Goal: Transaction & Acquisition: Book appointment/travel/reservation

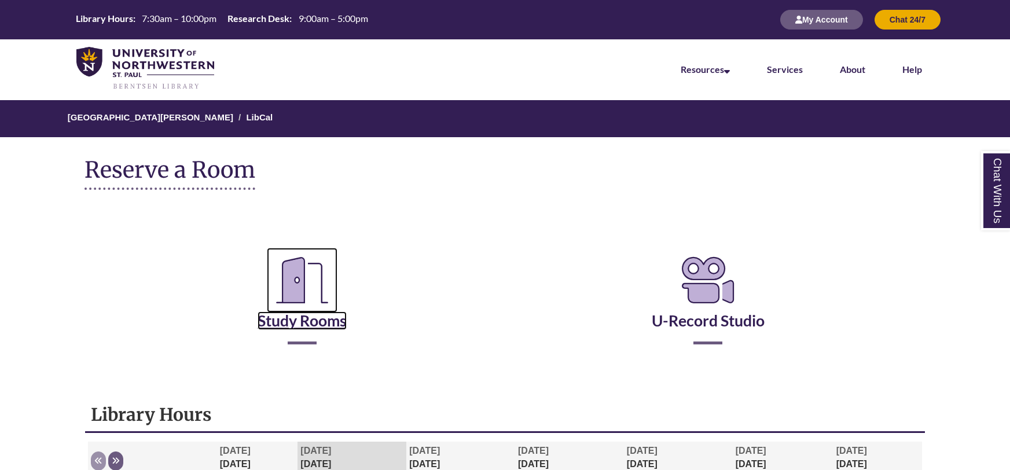
click at [303, 328] on link "Study Rooms" at bounding box center [302, 305] width 89 height 47
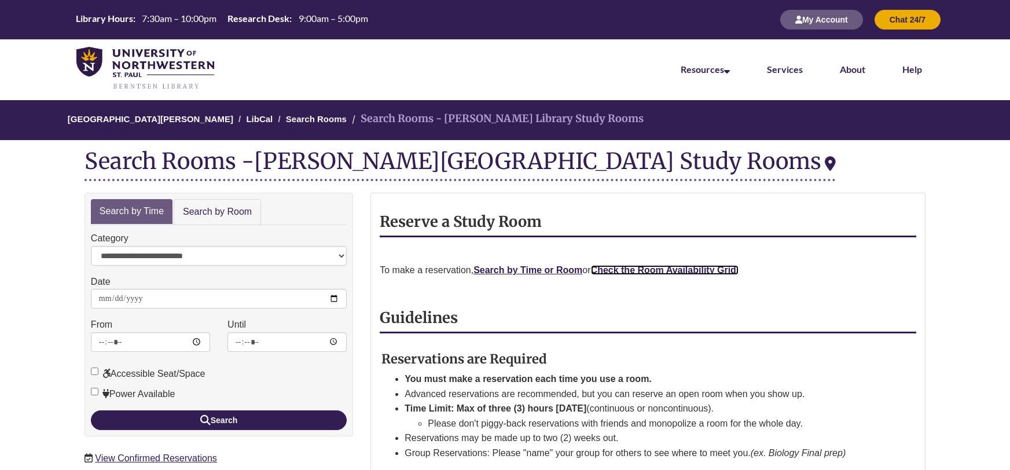
click at [651, 270] on strong "Check the Room Availability Grid." at bounding box center [665, 270] width 148 height 10
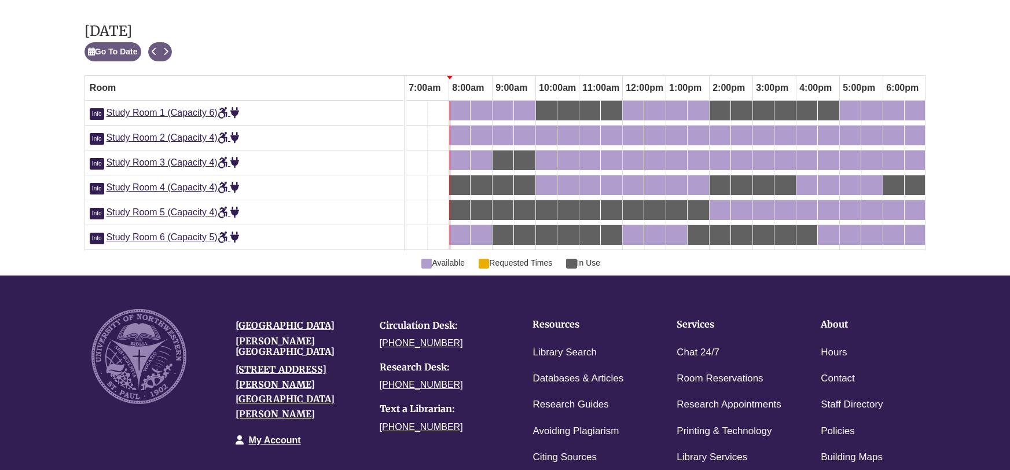
scroll to position [651, 0]
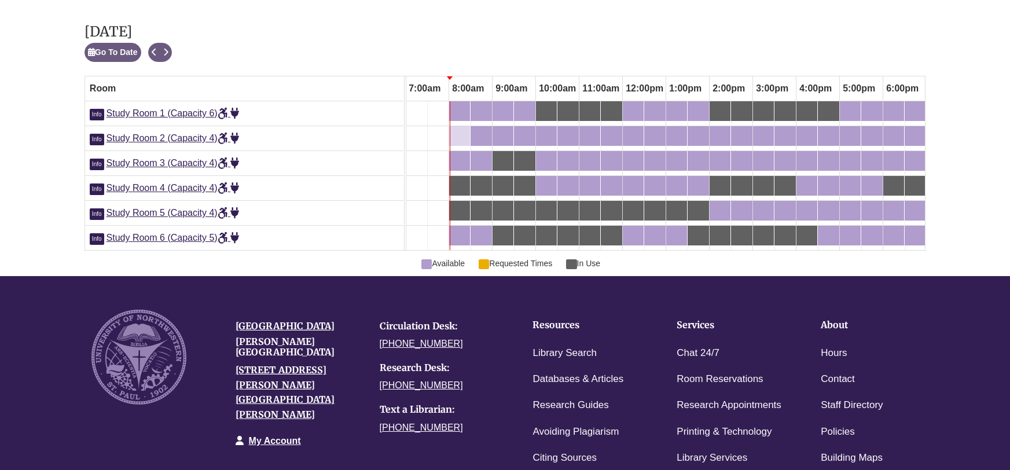
click at [461, 137] on div "8:00am Monday, October 6, 2025 - Study Room 2 - Available" at bounding box center [459, 136] width 19 height 13
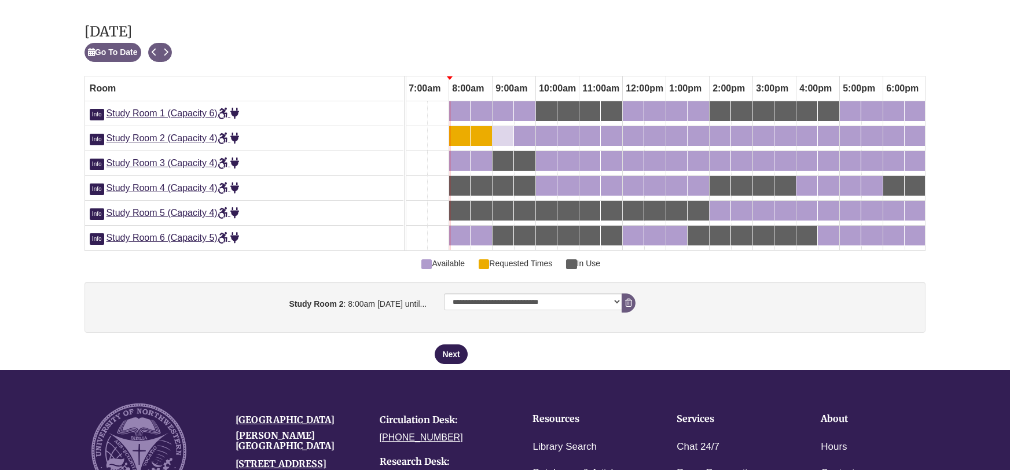
click at [502, 138] on div "9:00am Monday, October 6, 2025 - Study Room 2 - Available" at bounding box center [503, 136] width 19 height 13
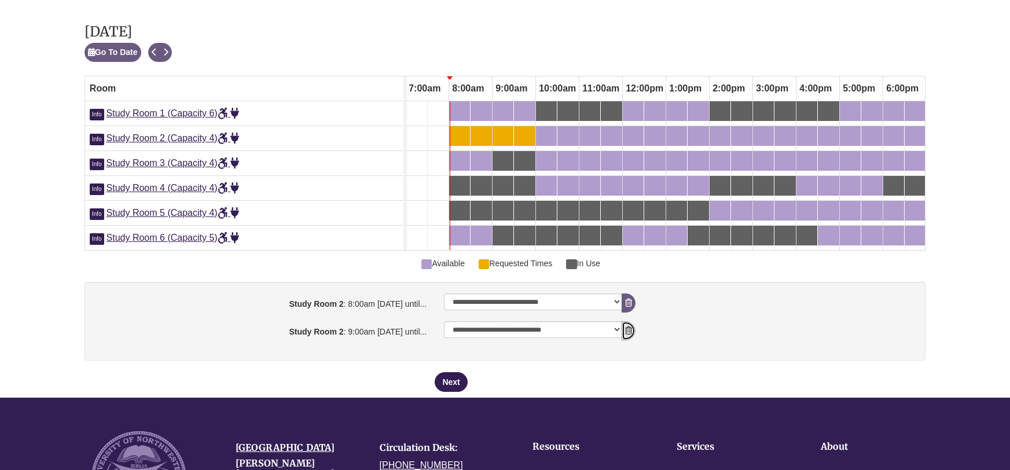
drag, startPoint x: 631, startPoint y: 331, endPoint x: 633, endPoint y: 315, distance: 15.7
click at [630, 332] on icon "booking form" at bounding box center [628, 330] width 7 height 8
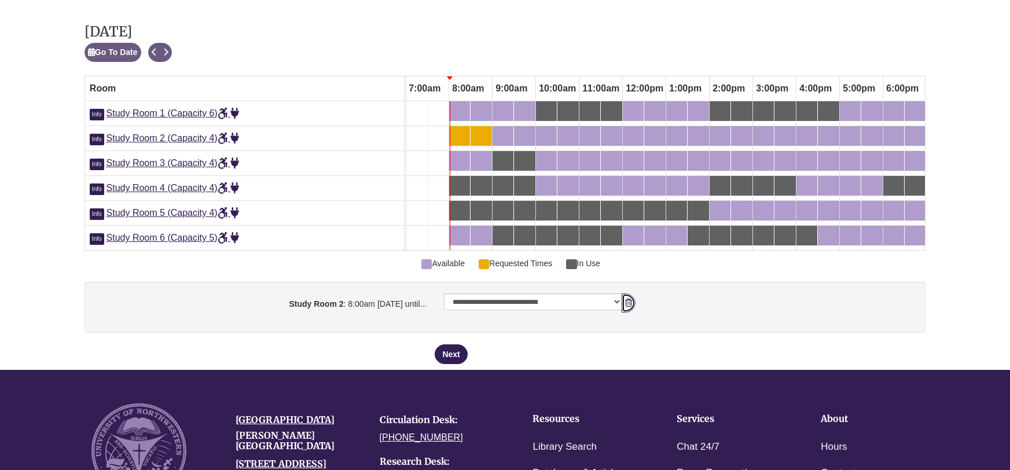
click at [625, 301] on icon "booking form" at bounding box center [628, 303] width 7 height 8
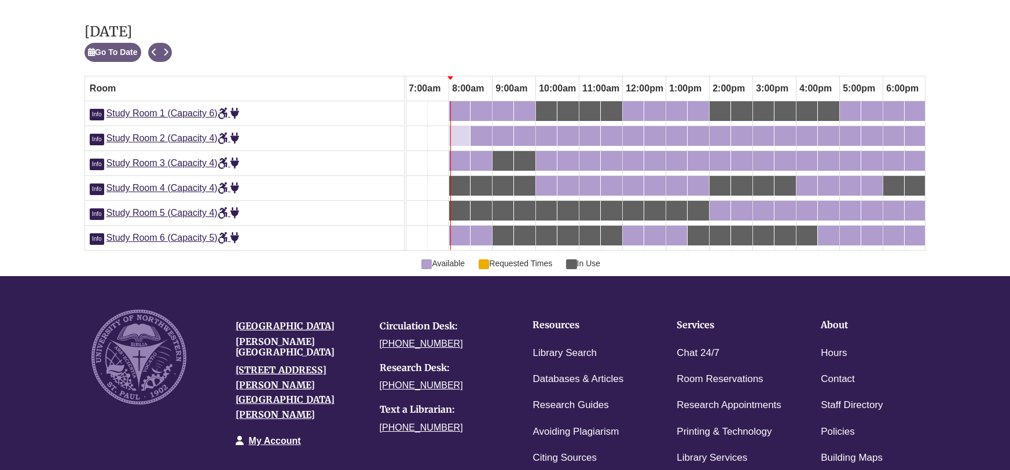
click at [454, 135] on div "8:00am Monday, October 6, 2025 - Study Room 2 - Available" at bounding box center [452, 136] width 5 height 13
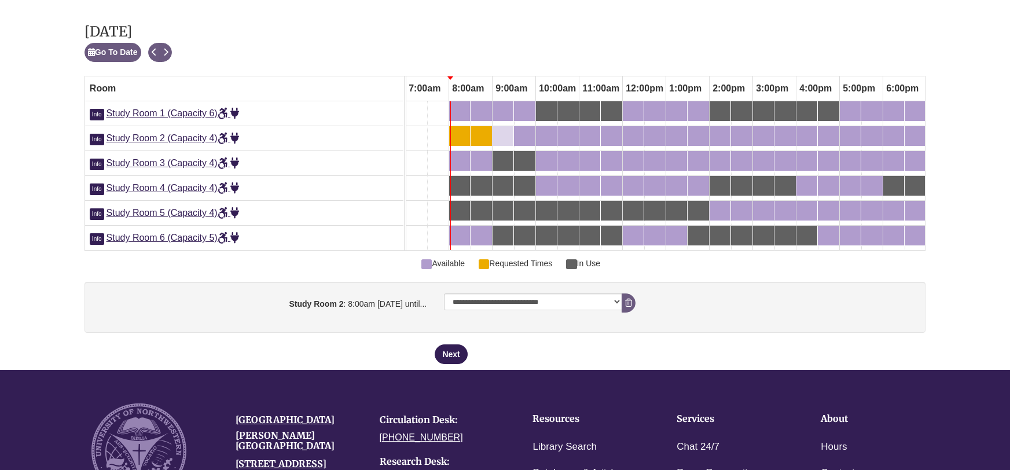
click at [503, 134] on div "9:00am Monday, October 6, 2025 - Study Room 2 - Available" at bounding box center [503, 136] width 19 height 13
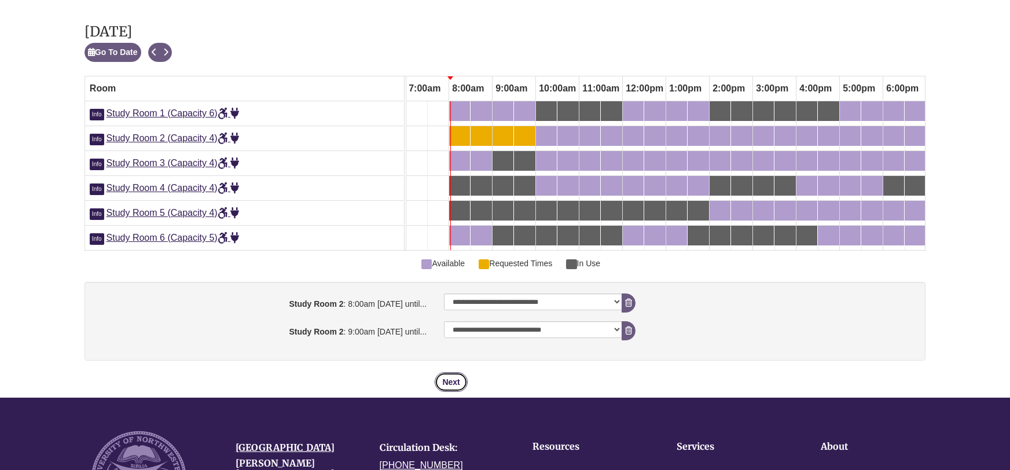
click at [456, 374] on button "Next" at bounding box center [451, 382] width 32 height 20
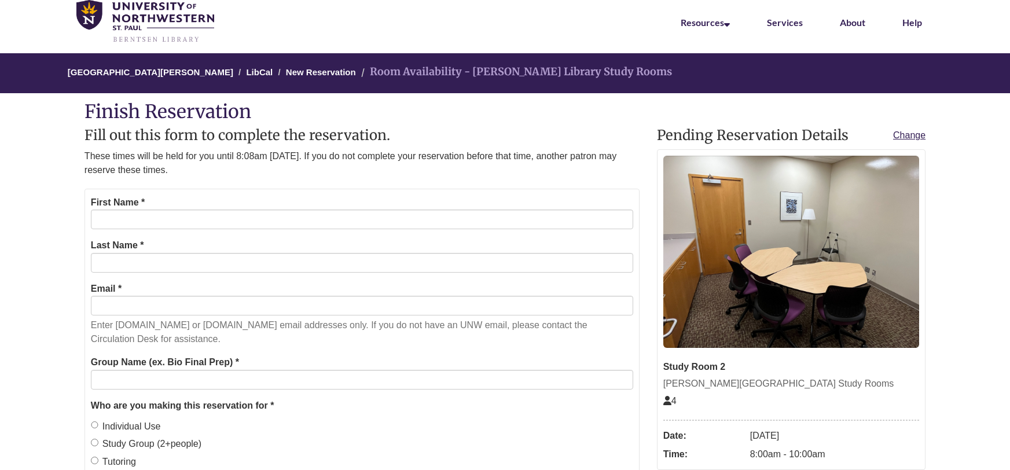
scroll to position [80, 0]
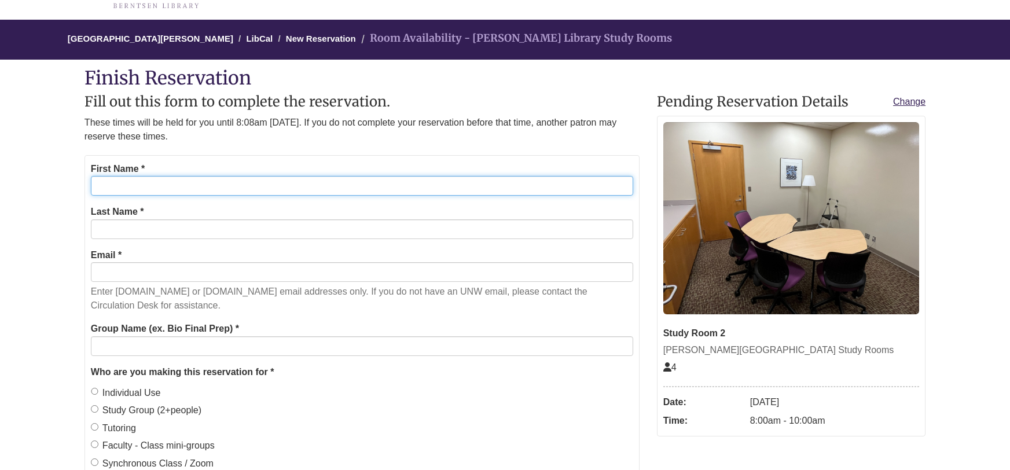
click at [193, 181] on input "First Name *" at bounding box center [362, 186] width 542 height 20
type input "*****"
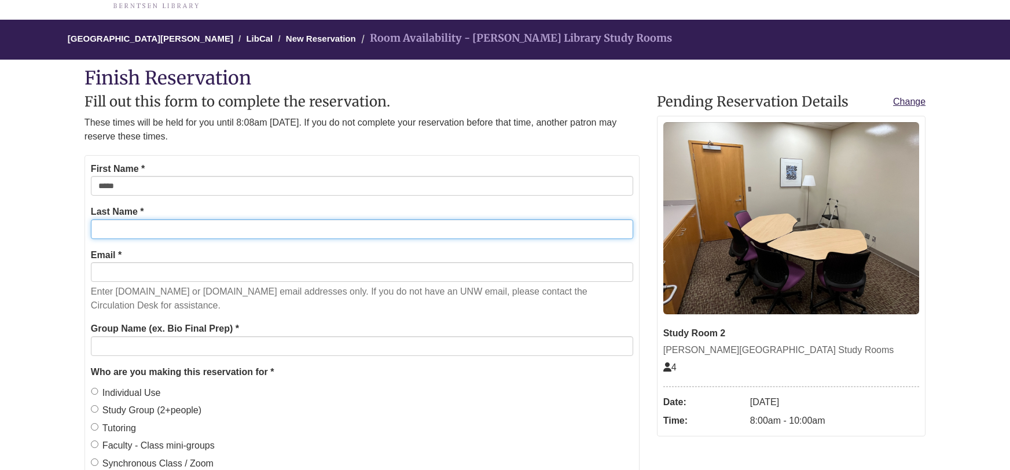
click at [141, 229] on input "Last Name *" at bounding box center [362, 229] width 542 height 20
type input "******"
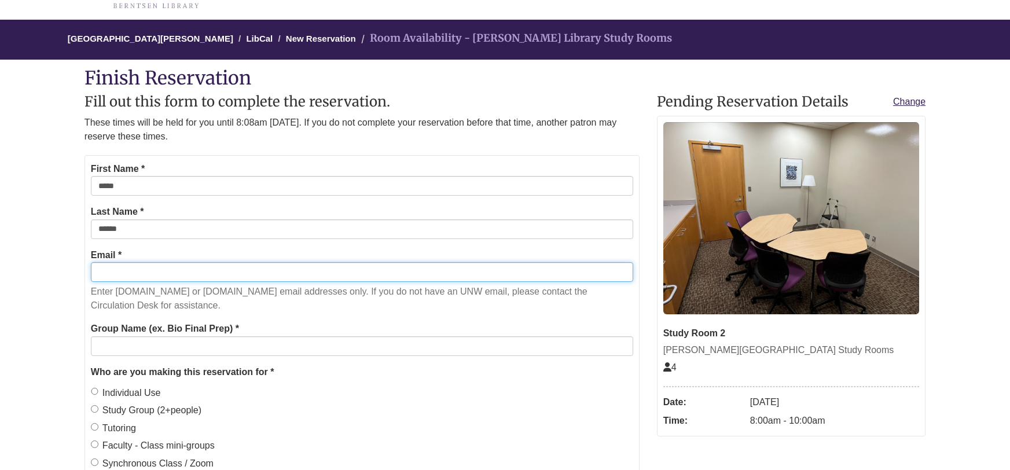
click at [119, 278] on input "Email *" at bounding box center [362, 272] width 542 height 20
type input "**********"
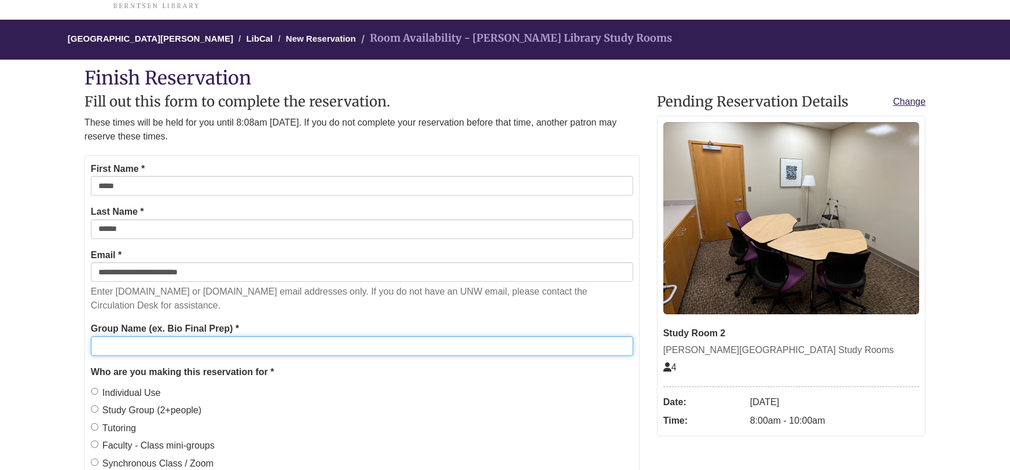
click at [130, 343] on input "Group Name (ex. Bio Final Prep) *" at bounding box center [362, 346] width 542 height 20
type input "******"
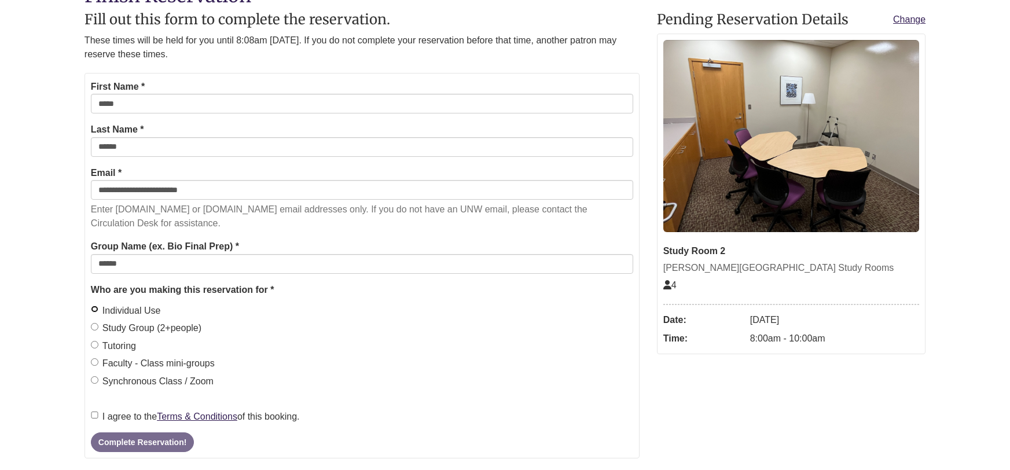
scroll to position [166, 0]
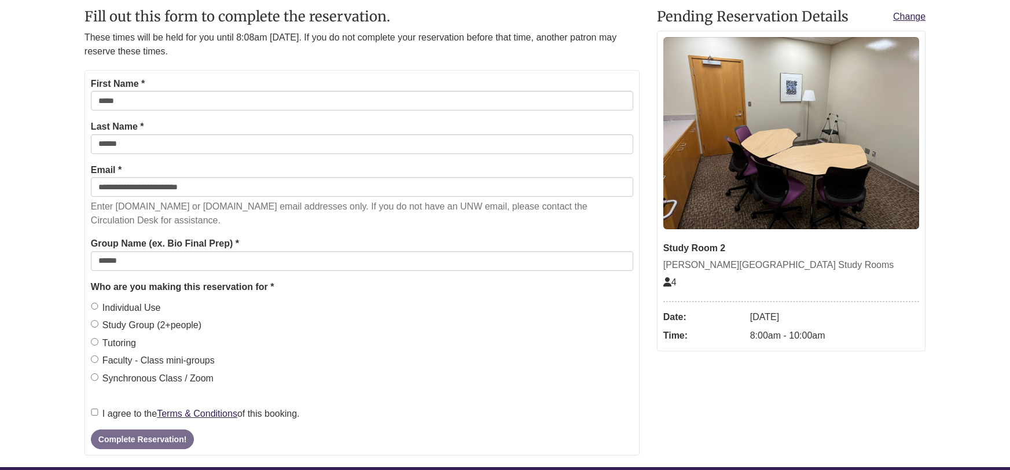
click at [94, 416] on label "I agree to the Terms & Conditions of this booking." at bounding box center [195, 413] width 209 height 15
click at [138, 444] on button "Complete Reservation!" at bounding box center [142, 439] width 103 height 20
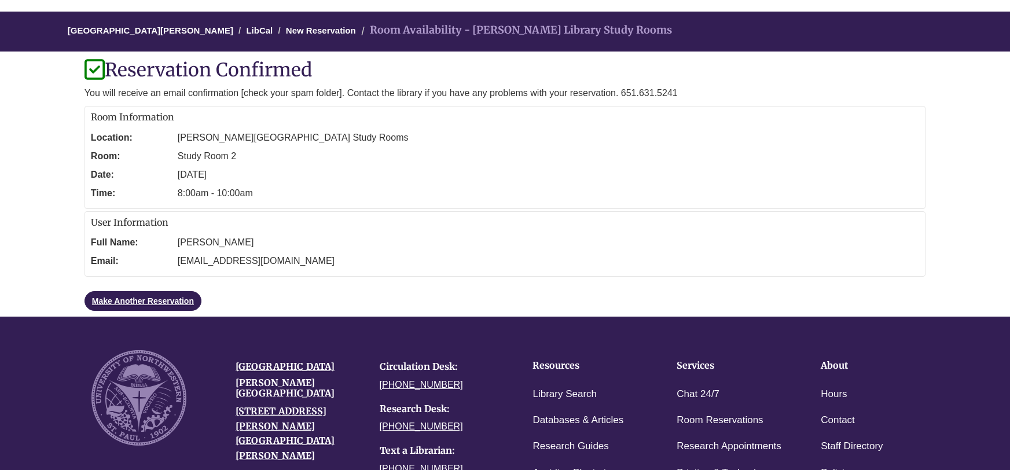
scroll to position [0, 0]
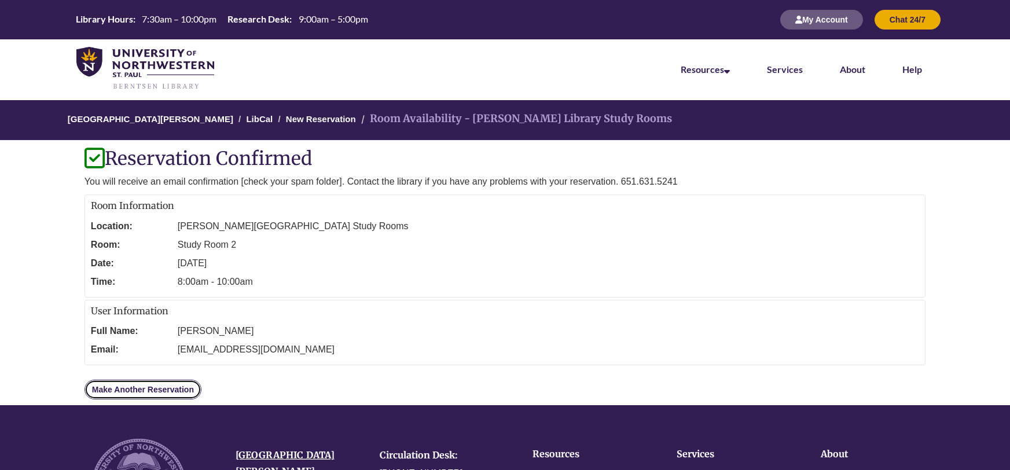
click at [144, 392] on link "Make Another Reservation" at bounding box center [143, 390] width 117 height 20
